Goal: Task Accomplishment & Management: Manage account settings

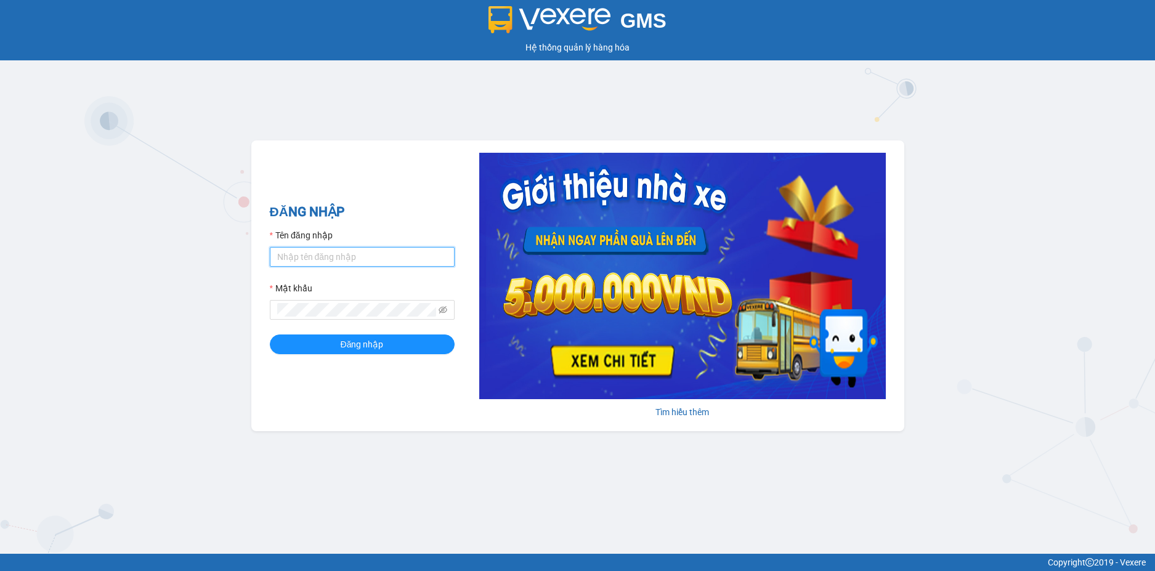
click at [352, 251] on input "Tên đăng nhập" at bounding box center [362, 257] width 185 height 20
type input "ngapt.namhailimo"
click at [270, 334] on button "Đăng nhập" at bounding box center [362, 344] width 185 height 20
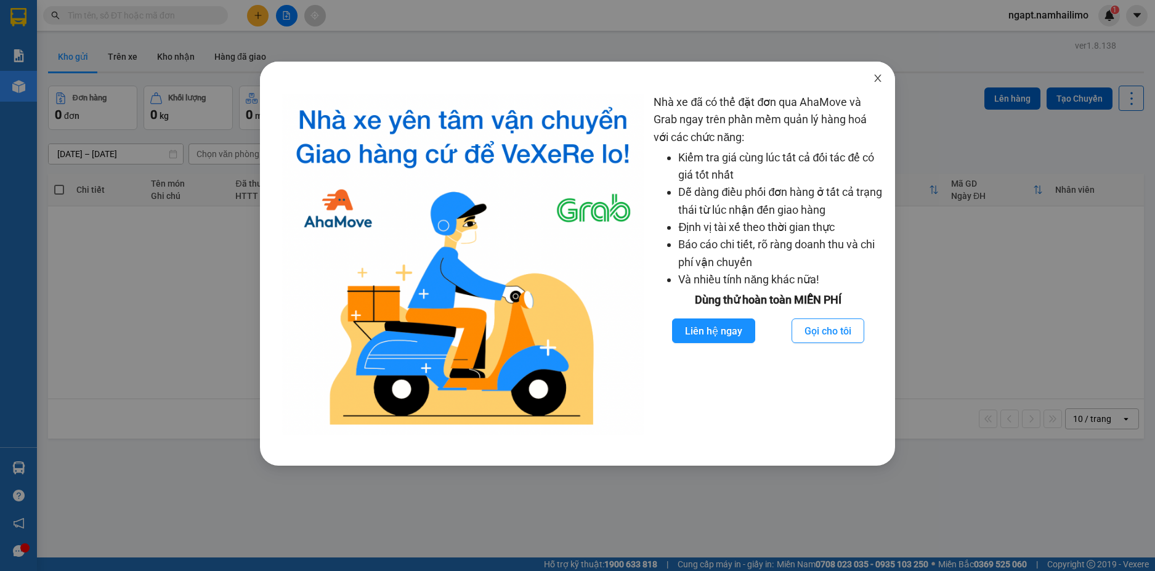
click at [881, 79] on icon "close" at bounding box center [878, 78] width 10 height 10
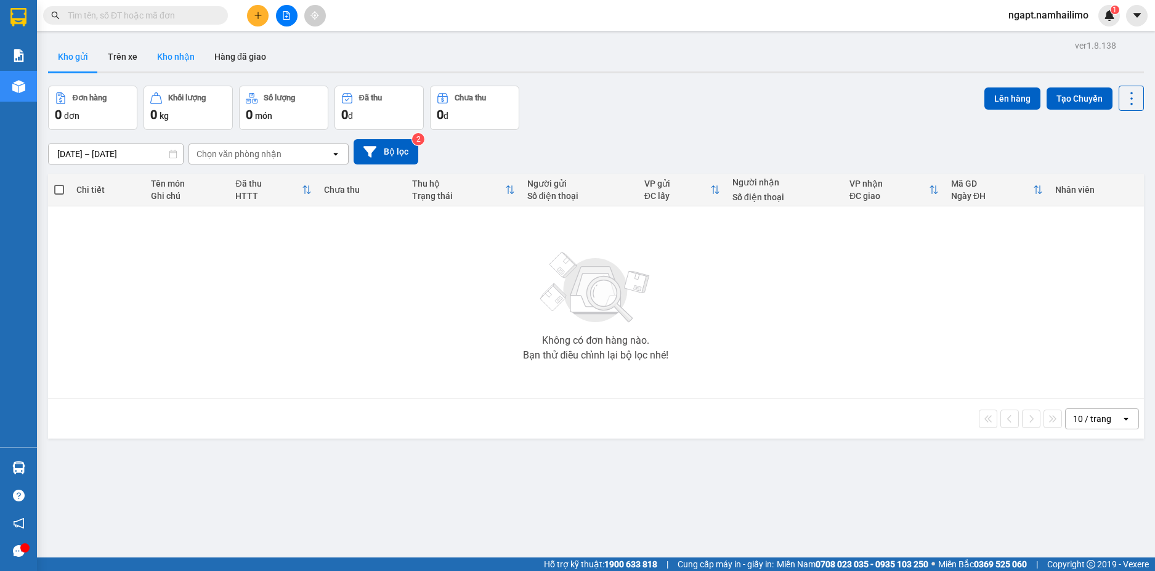
click at [157, 59] on button "Kho nhận" at bounding box center [175, 57] width 57 height 30
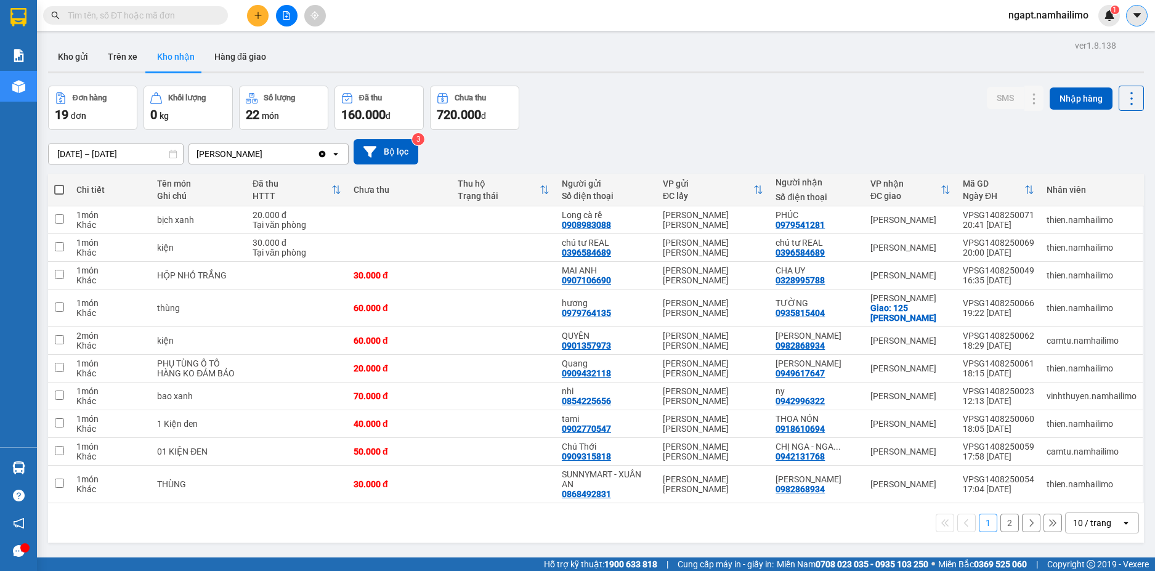
click at [1136, 17] on icon "caret-down" at bounding box center [1136, 15] width 7 height 4
click at [1029, 17] on span "ngapt.namhailimo" at bounding box center [1048, 14] width 100 height 15
click at [1033, 34] on span "Đăng xuất" at bounding box center [1054, 38] width 74 height 14
